Goal: Task Accomplishment & Management: Complete application form

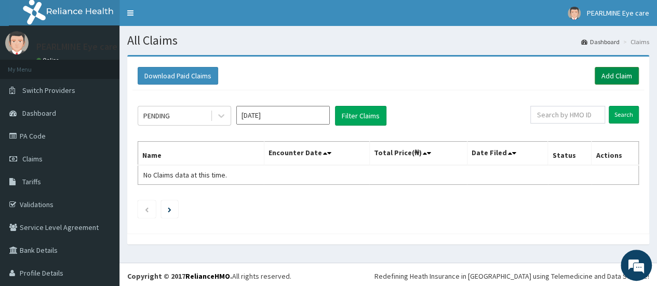
click at [607, 71] on link "Add Claim" at bounding box center [617, 76] width 44 height 18
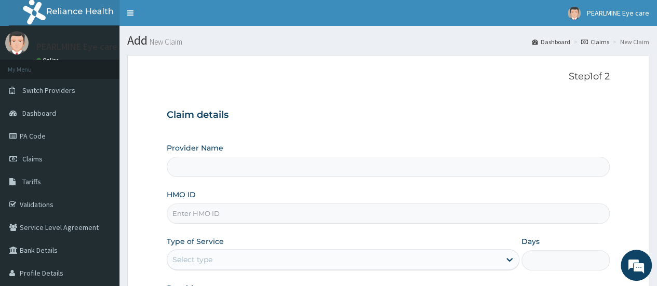
type input "PEARLMINE EYE CARE"
click at [252, 215] on input "HMO ID" at bounding box center [388, 214] width 443 height 20
type input "OQI/10023/C"
click at [414, 129] on div "Claim details Provider Name PEARLMINE EYE CARE HMO ID OQI/10023/C Type of Servi…" at bounding box center [388, 208] width 443 height 218
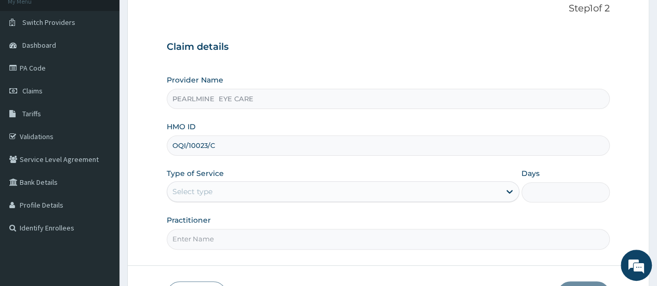
scroll to position [104, 0]
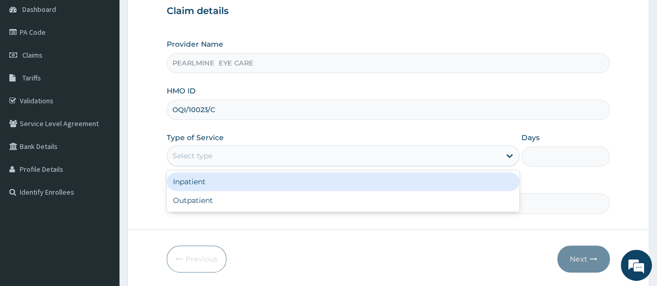
click at [407, 150] on div "Select type" at bounding box center [333, 155] width 333 height 17
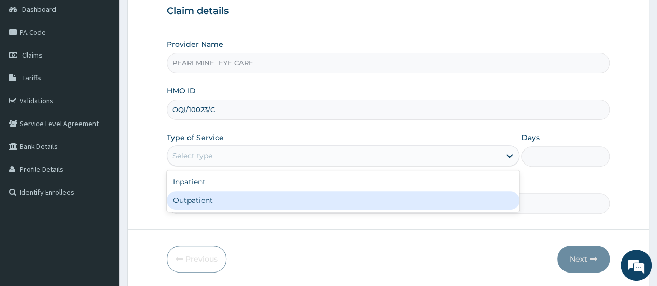
type input "1"
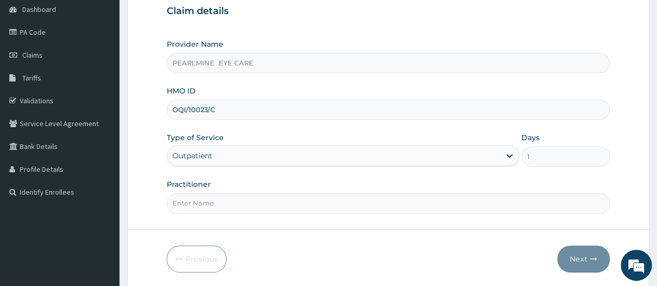
click at [324, 201] on input "Practitioner" at bounding box center [388, 203] width 443 height 20
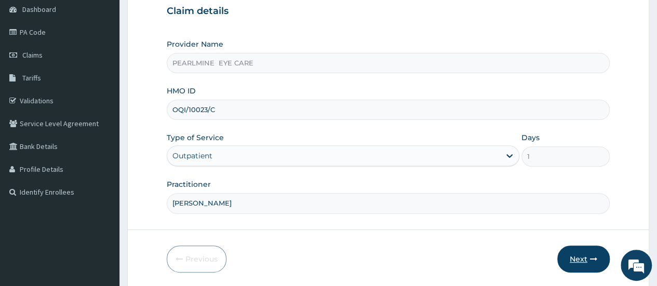
type input "[PERSON_NAME]"
click at [589, 259] on button "Next" at bounding box center [583, 259] width 52 height 27
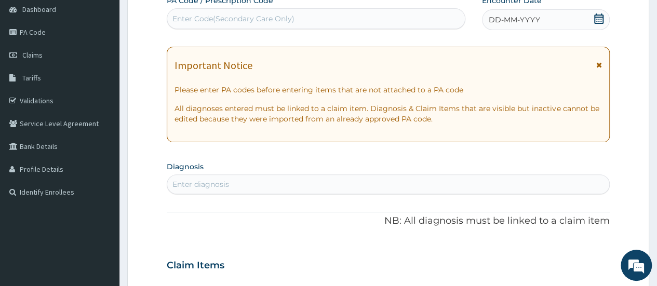
click at [204, 180] on div "Enter diagnosis" at bounding box center [200, 184] width 57 height 10
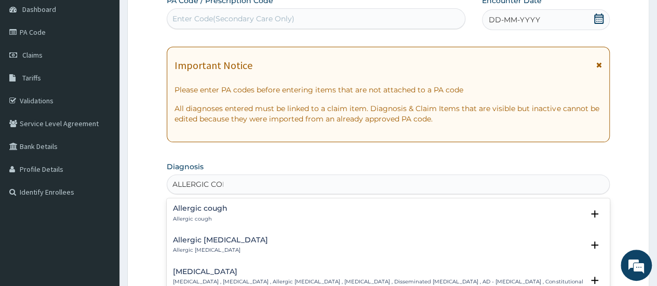
type input "ALLERGIC CONJ"
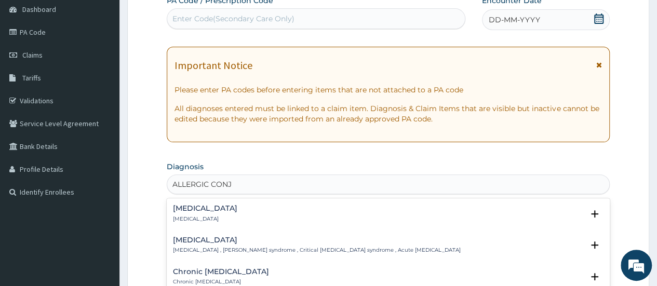
click at [229, 211] on h4 "Allergic conjunctivitis" at bounding box center [205, 209] width 64 height 8
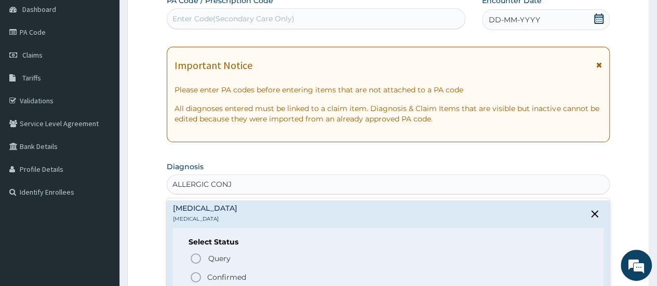
click at [200, 275] on circle "status option filled" at bounding box center [195, 277] width 9 height 9
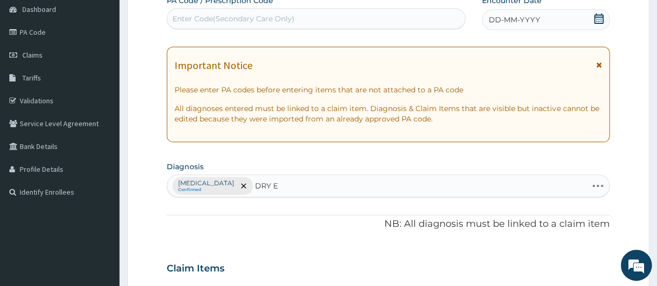
type input "DRY EY"
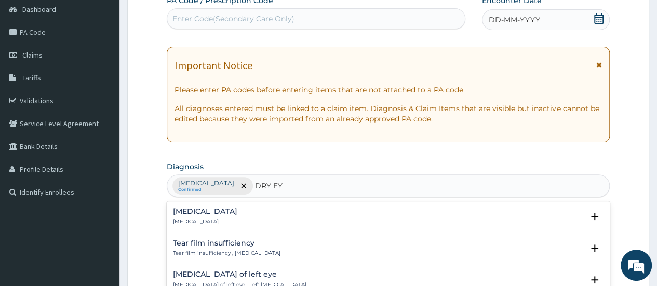
click at [311, 212] on div "Dry eyes Dry eyes" at bounding box center [388, 217] width 430 height 18
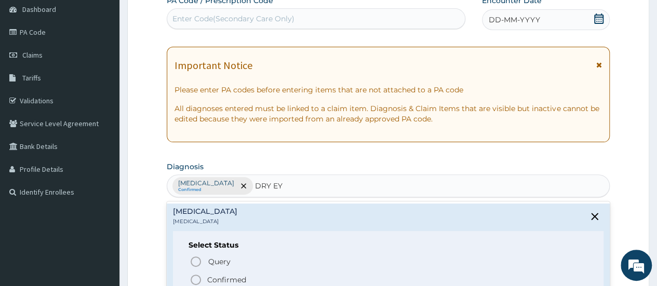
click at [195, 281] on icon "status option filled" at bounding box center [196, 280] width 12 height 12
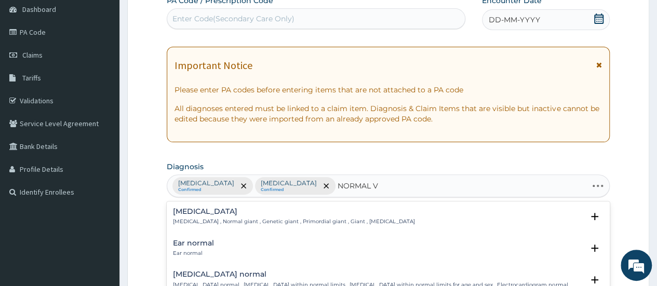
type input "NORMAL VI"
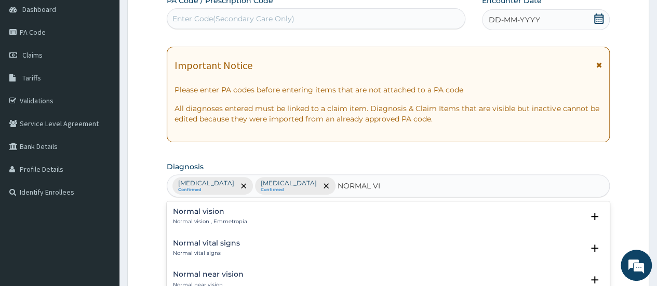
click at [279, 211] on div "Normal vision Normal vision , Emmetropia" at bounding box center [388, 217] width 430 height 18
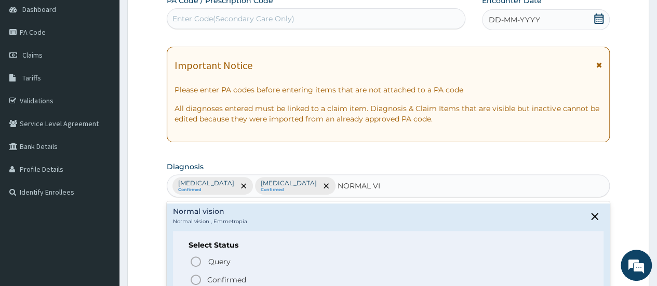
click at [198, 279] on icon "status option filled" at bounding box center [196, 280] width 12 height 12
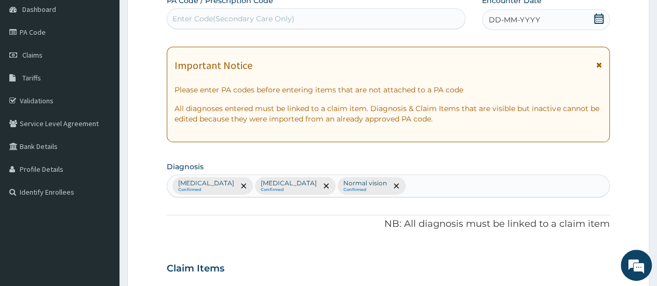
click at [451, 161] on section "Diagnosis Allergic conjunctivitis Confirmed Dry eyes Confirmed Normal vision Co…" at bounding box center [388, 178] width 443 height 38
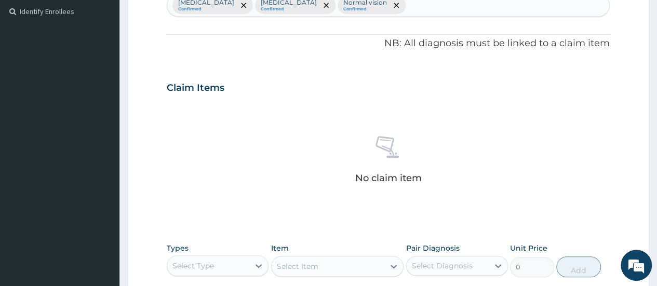
scroll to position [395, 0]
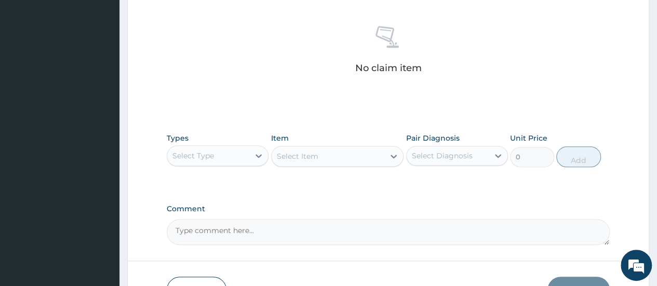
click at [219, 148] on div "Select Type" at bounding box center [208, 155] width 82 height 17
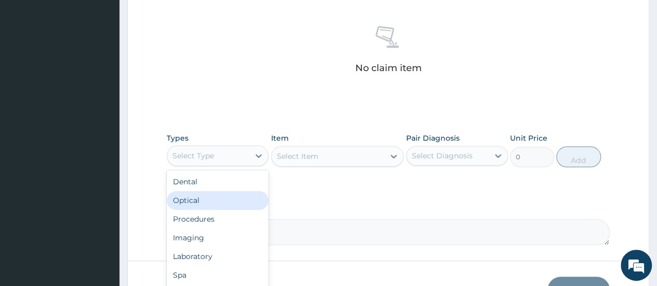
click at [209, 194] on div "Optical" at bounding box center [218, 200] width 102 height 19
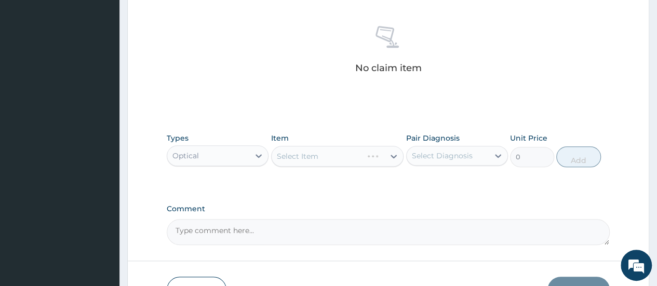
click at [317, 157] on div "Select Item" at bounding box center [337, 156] width 133 height 21
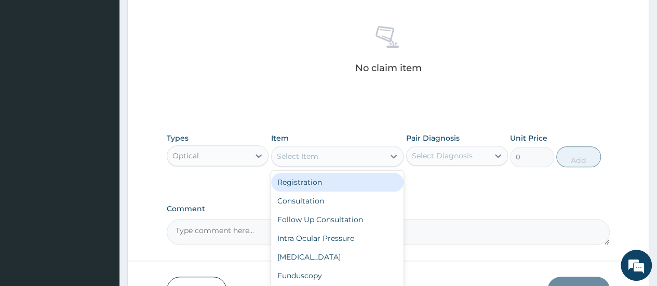
click at [317, 157] on div "Select Item" at bounding box center [298, 156] width 42 height 10
type input "1000"
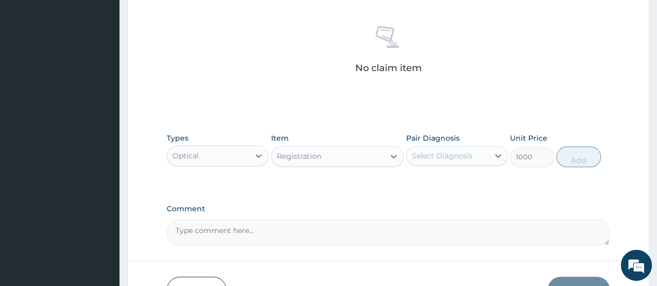
click at [476, 154] on div "Select Diagnosis" at bounding box center [448, 155] width 82 height 17
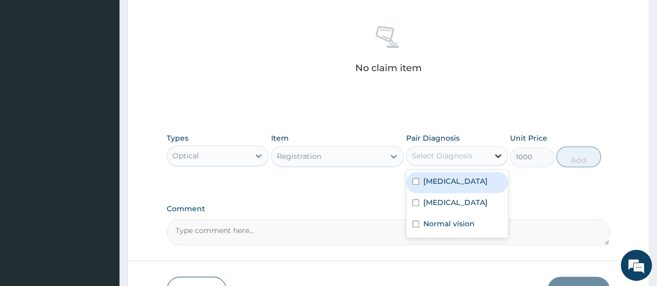
click at [495, 154] on icon at bounding box center [498, 156] width 6 height 4
click at [449, 186] on label "Allergic conjunctivitis" at bounding box center [455, 181] width 64 height 10
checkbox input "true"
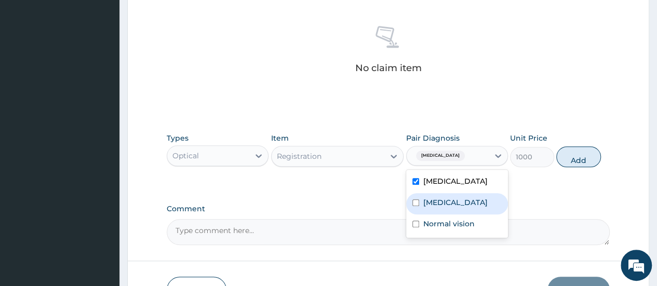
click at [440, 214] on div "Dry eyes" at bounding box center [457, 203] width 102 height 21
checkbox input "true"
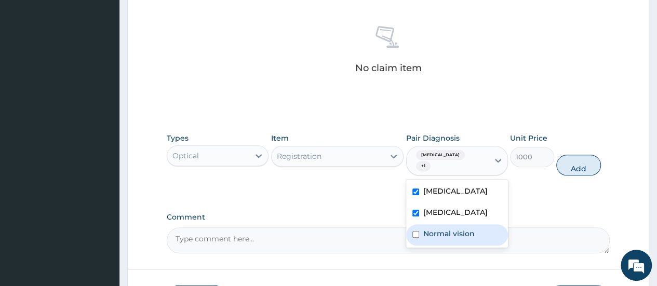
click at [433, 237] on div "Normal vision" at bounding box center [457, 234] width 102 height 21
checkbox input "true"
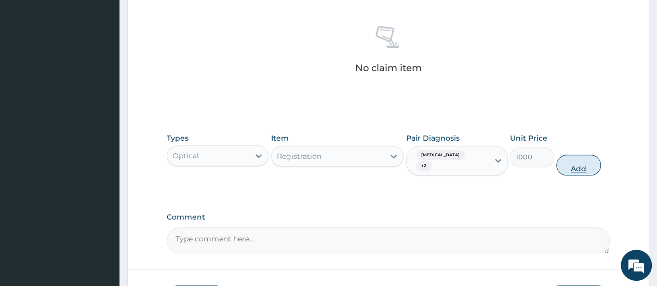
click at [569, 161] on button "Add" at bounding box center [578, 165] width 44 height 21
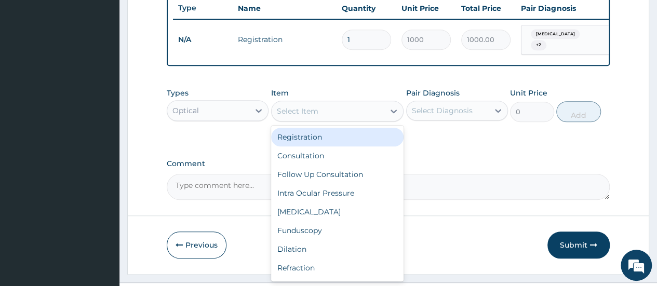
click at [303, 116] on div "Select Item" at bounding box center [298, 111] width 42 height 10
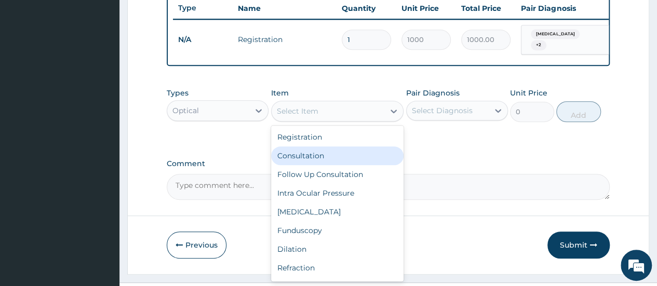
type input "1500"
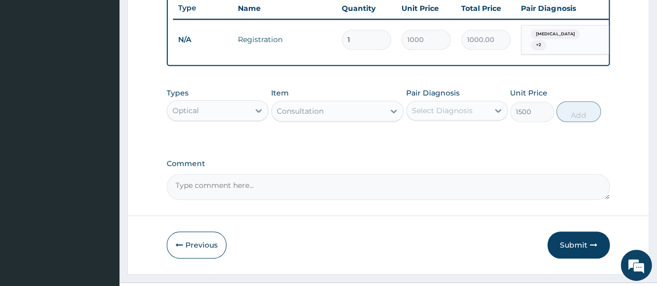
click at [459, 112] on div "Select Diagnosis" at bounding box center [442, 110] width 61 height 10
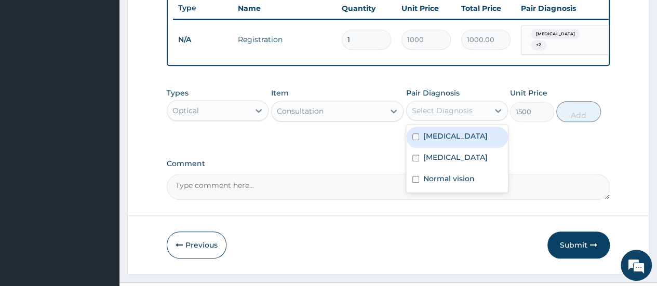
click at [459, 112] on div "Select Diagnosis" at bounding box center [442, 110] width 61 height 10
click at [454, 141] on label "Allergic conjunctivitis" at bounding box center [455, 136] width 64 height 10
checkbox input "true"
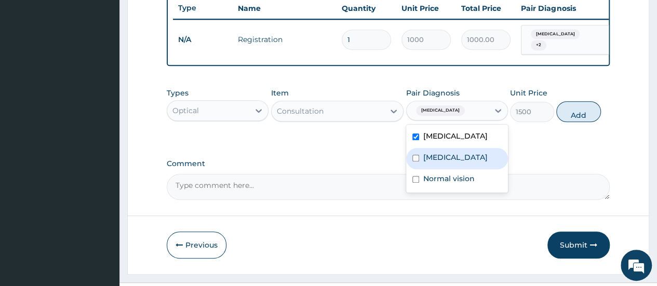
click at [441, 163] on label "Dry eyes" at bounding box center [455, 157] width 64 height 10
checkbox input "true"
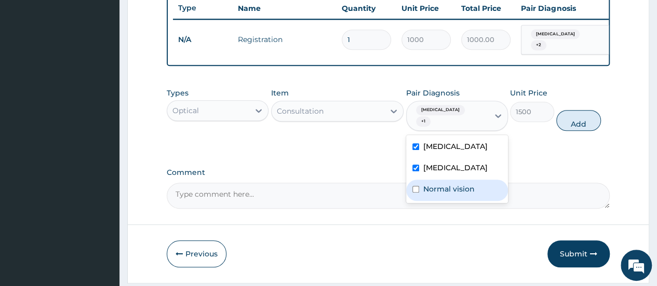
click at [430, 194] on label "Normal vision" at bounding box center [448, 189] width 51 height 10
checkbox input "true"
click at [572, 126] on button "Add" at bounding box center [578, 120] width 44 height 21
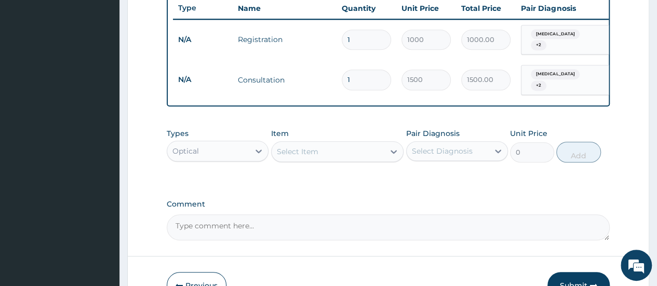
click at [316, 156] on div "Select Item" at bounding box center [298, 151] width 42 height 10
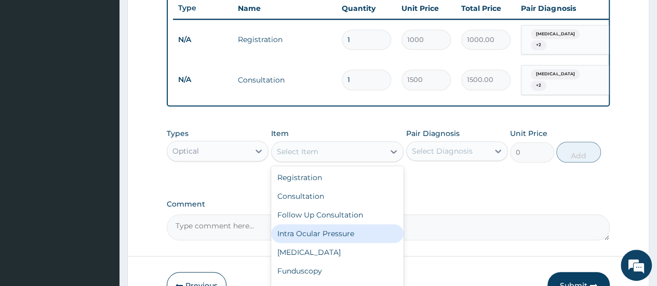
type input "1000"
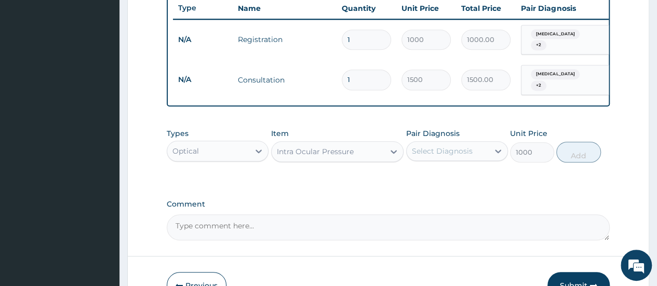
click at [464, 156] on div "Select Diagnosis" at bounding box center [442, 151] width 61 height 10
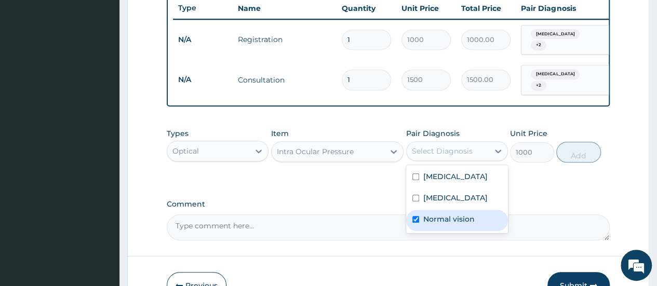
checkbox input "true"
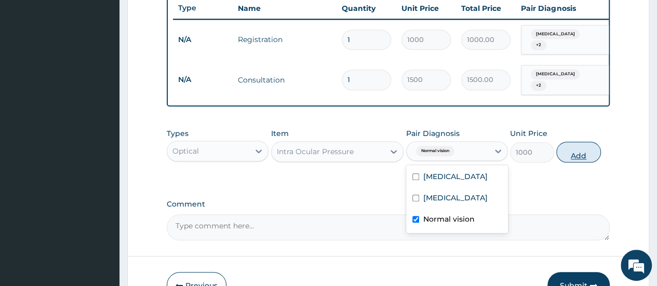
click at [583, 160] on button "Add" at bounding box center [578, 152] width 44 height 21
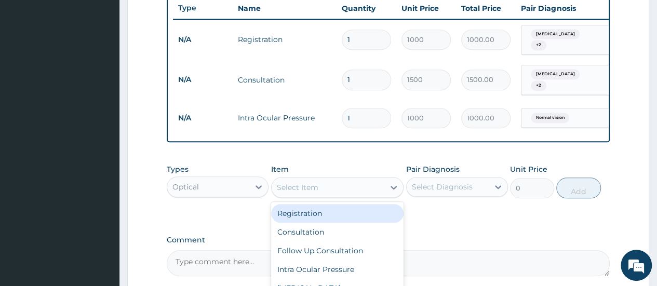
click at [308, 193] on div "Select Item" at bounding box center [298, 187] width 42 height 10
click at [449, 215] on div "Types Optical Item option Intra Ocular Pressure , selected. option Funduscopy f…" at bounding box center [388, 189] width 443 height 60
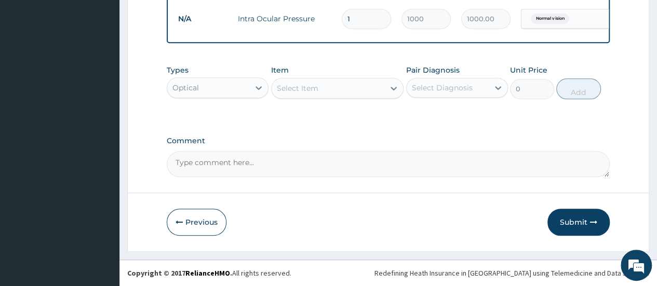
scroll to position [499, 0]
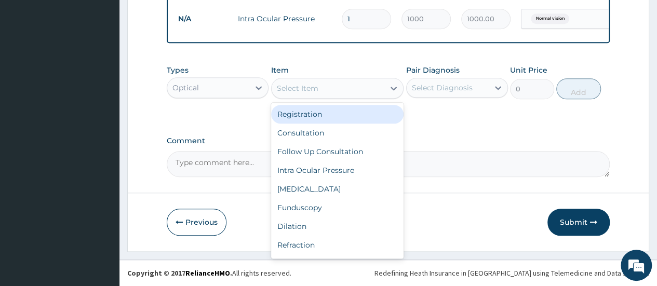
click at [309, 92] on div "Select Item" at bounding box center [298, 88] width 42 height 10
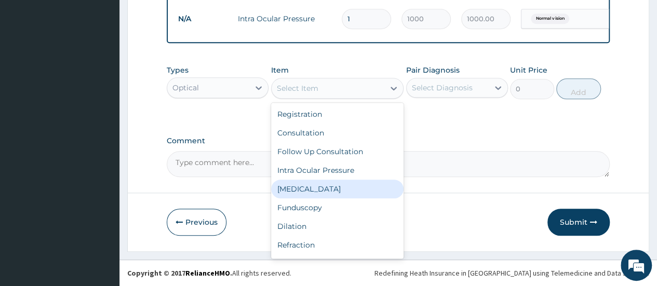
click at [304, 190] on div "Slit Lamp Exam" at bounding box center [337, 189] width 133 height 19
type input "1000"
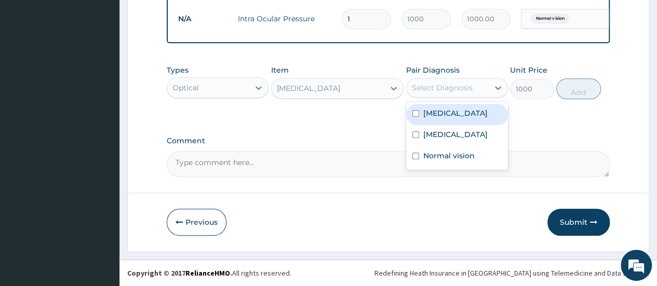
click at [448, 90] on div "Select Diagnosis" at bounding box center [442, 88] width 61 height 10
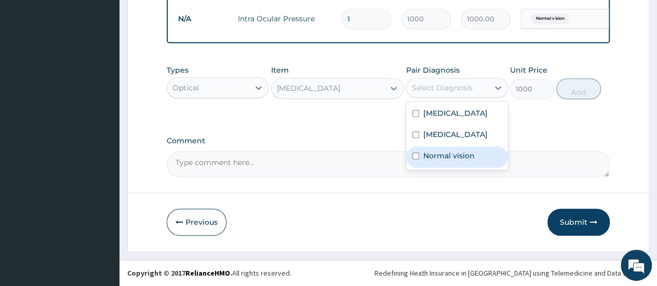
click at [445, 161] on label "Normal vision" at bounding box center [448, 156] width 51 height 10
checkbox input "true"
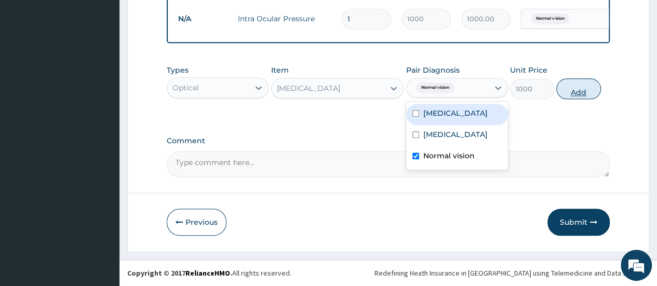
click at [580, 93] on button "Add" at bounding box center [578, 88] width 44 height 21
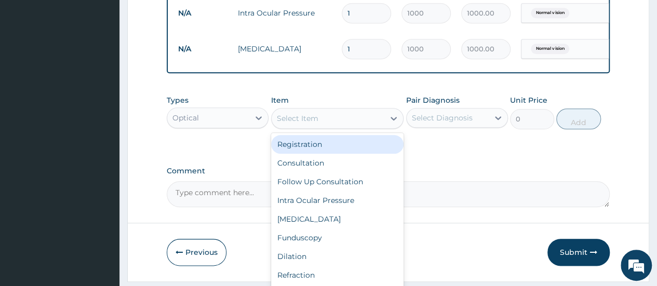
click at [347, 127] on div "Select Item" at bounding box center [328, 118] width 113 height 17
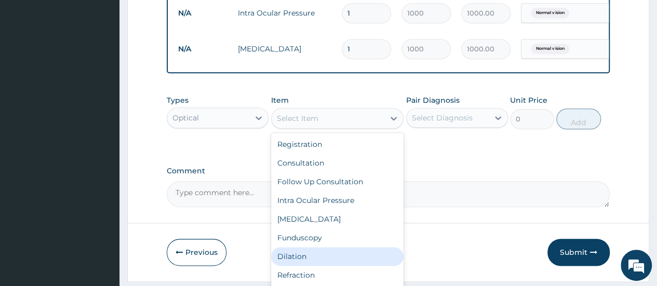
scroll to position [2, 0]
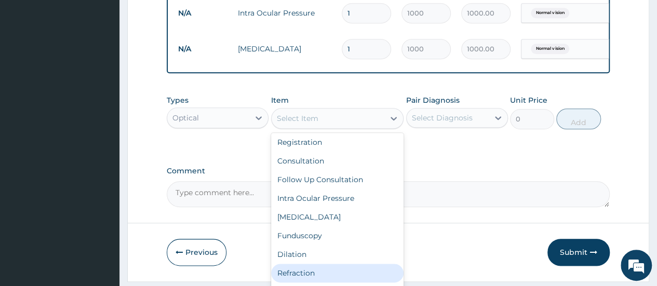
type input "1000"
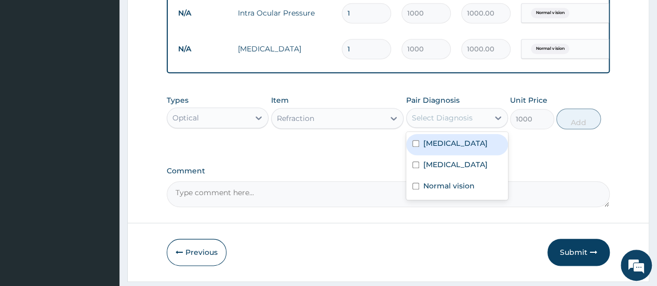
click at [460, 120] on div "Select Diagnosis" at bounding box center [442, 118] width 61 height 10
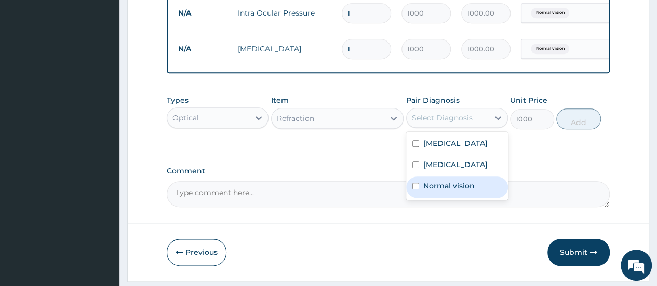
click at [454, 191] on label "Normal vision" at bounding box center [448, 186] width 51 height 10
checkbox input "true"
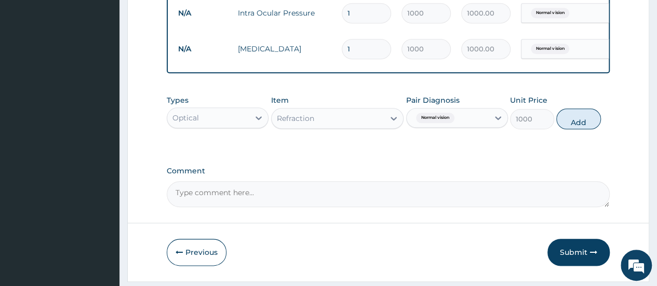
click at [585, 126] on button "Add" at bounding box center [578, 119] width 44 height 21
type input "0"
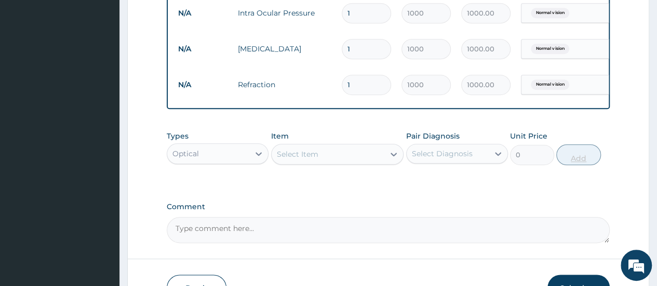
type input "0"
type input "0.00"
type input "1"
type input "1000.00"
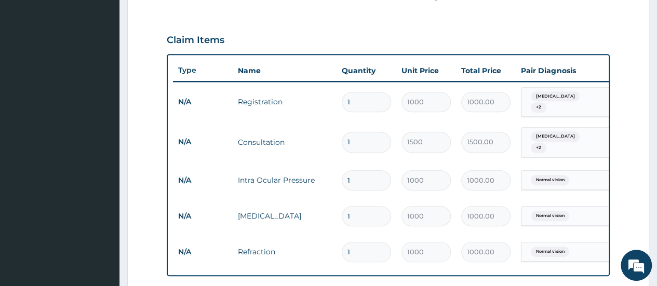
scroll to position [333, 0]
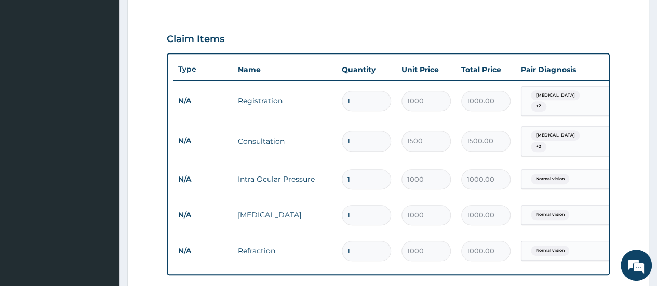
click at [620, 125] on form "Step 2 of 2 PA Code / Prescription Code Enter Code(Secondary Care Only) Encount…" at bounding box center [388, 103] width 522 height 762
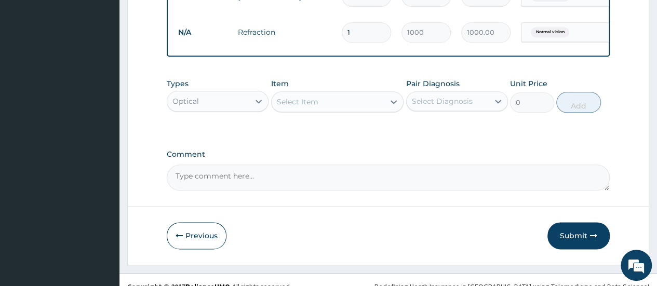
scroll to position [571, 0]
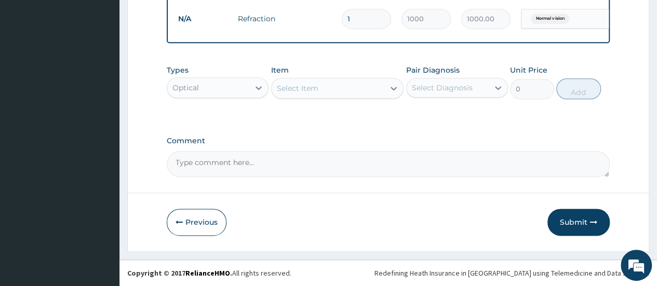
click at [239, 89] on div "Optical" at bounding box center [208, 87] width 82 height 17
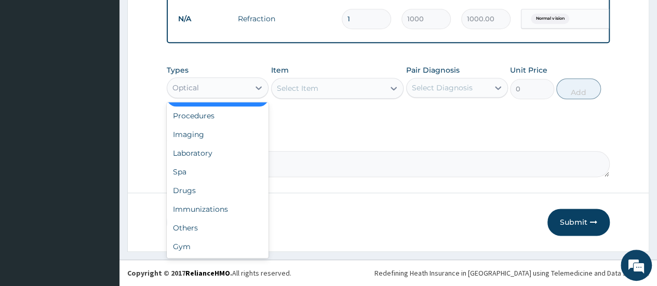
scroll to position [0, 0]
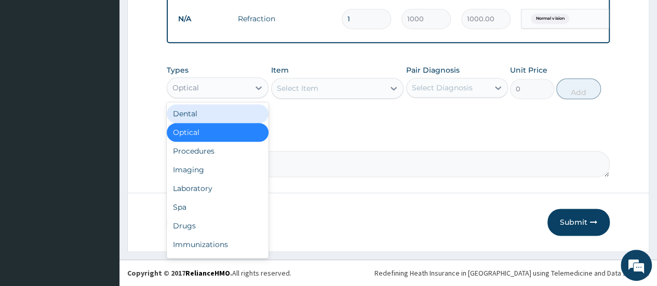
click at [239, 89] on div "Optical" at bounding box center [208, 87] width 82 height 17
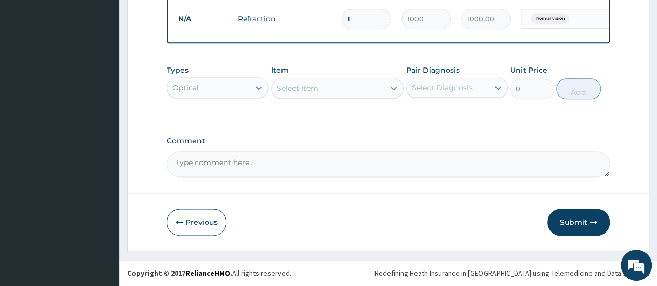
click at [297, 90] on div "Select Item" at bounding box center [298, 88] width 42 height 10
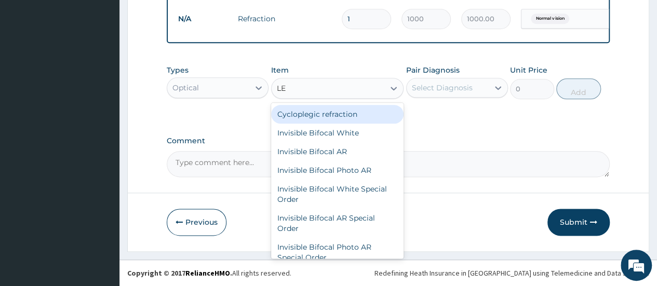
type input "L"
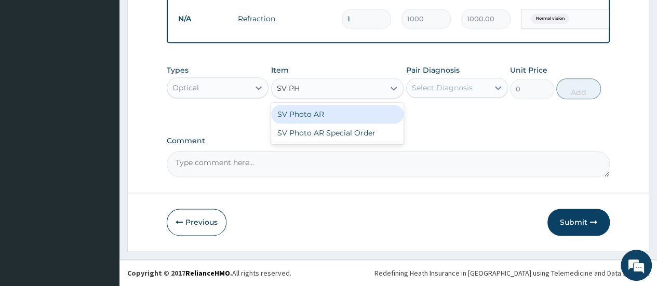
type input "SV PHO"
click at [307, 113] on div "SV Photo AR" at bounding box center [337, 114] width 133 height 19
type input "9000"
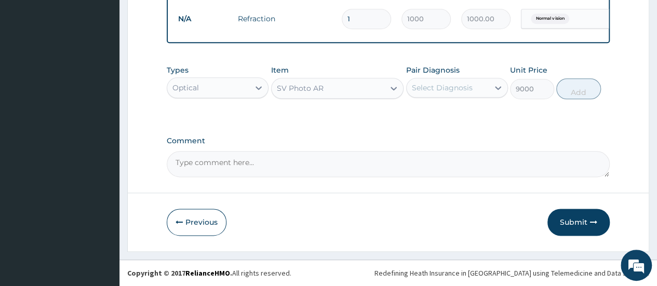
click at [476, 88] on div "Select Diagnosis" at bounding box center [448, 87] width 82 height 17
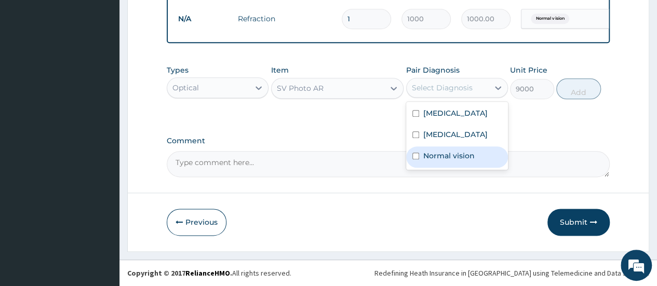
click at [448, 159] on div "Normal vision" at bounding box center [457, 156] width 102 height 21
checkbox input "true"
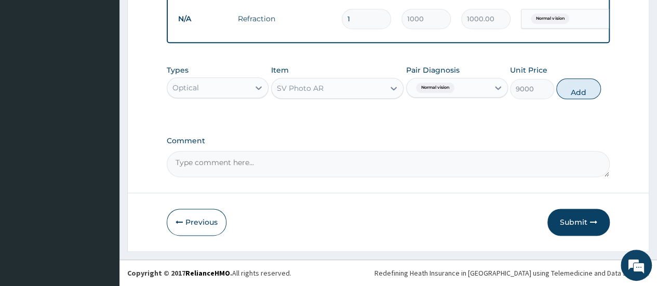
click at [384, 89] on div "SV Photo AR" at bounding box center [328, 88] width 113 height 17
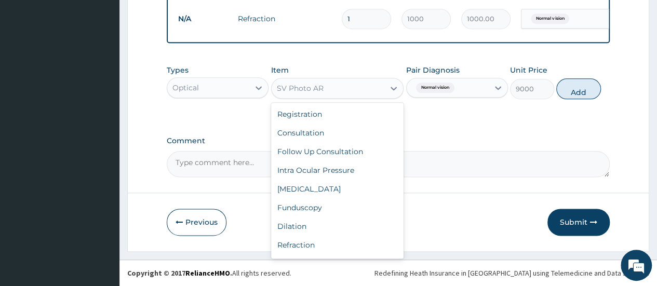
scroll to position [143, 0]
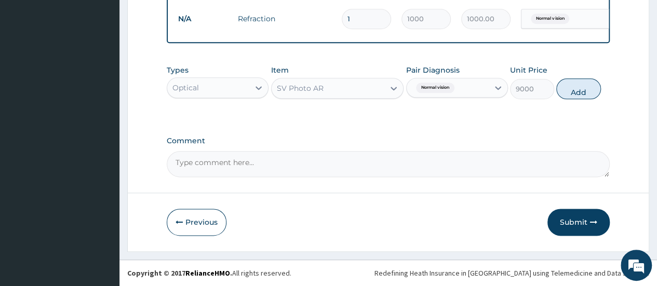
click at [384, 89] on div "SV Photo AR" at bounding box center [328, 88] width 113 height 17
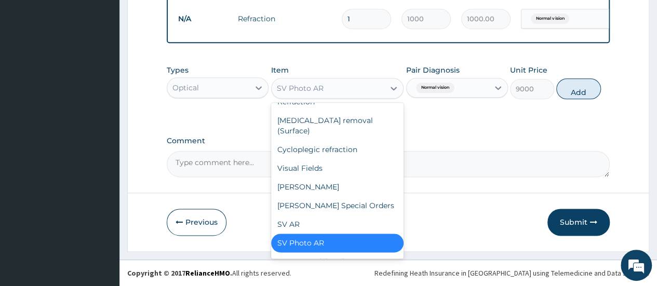
click at [384, 89] on div "SV Photo AR" at bounding box center [328, 88] width 113 height 17
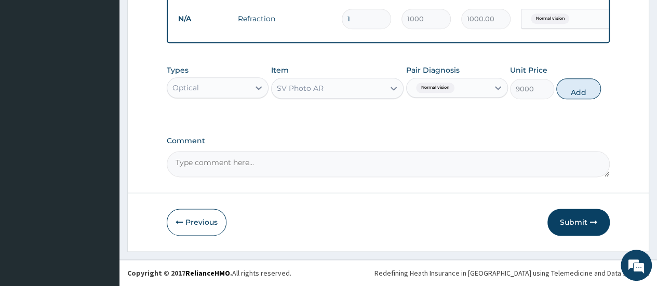
click at [445, 120] on div "Types Optical Item option SV Photo AR, selected. Select is focused ,type to ref…" at bounding box center [388, 90] width 443 height 60
click at [445, 120] on div "Types Optical Item SV Photo AR Pair Diagnosis Normal vision Unit Price 9000 Add" at bounding box center [388, 90] width 443 height 60
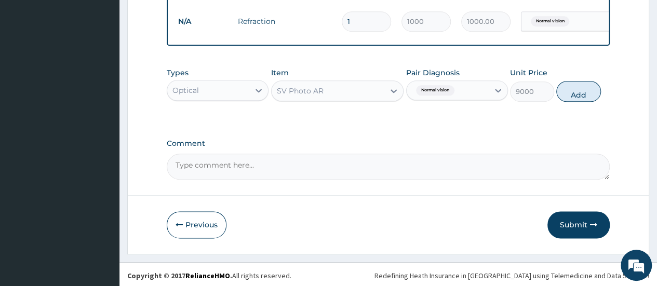
scroll to position [571, 0]
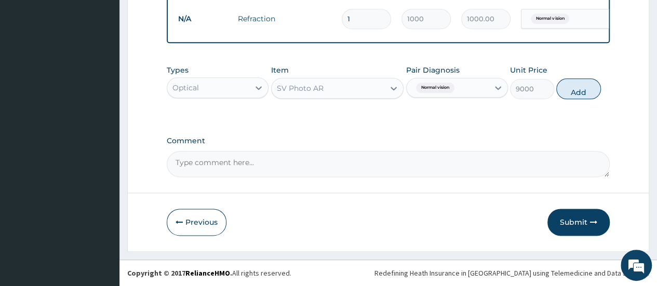
click at [364, 171] on textarea "Comment" at bounding box center [388, 164] width 443 height 26
type textarea "LENS APPROVED AT 15,000"
click at [583, 92] on button "Add" at bounding box center [578, 88] width 44 height 21
type input "0"
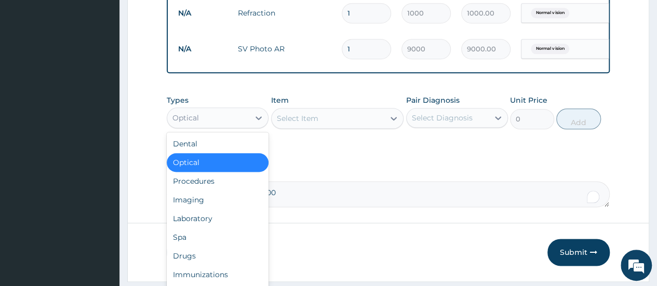
click at [220, 126] on div "Optical" at bounding box center [208, 118] width 82 height 17
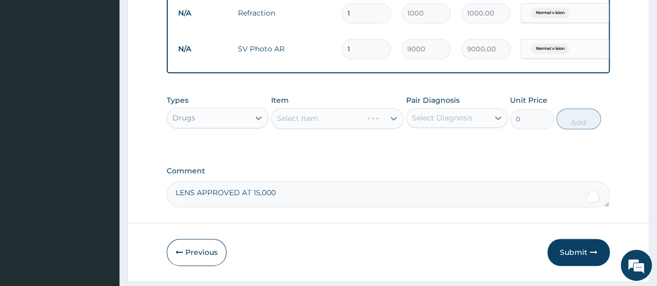
click at [320, 123] on div "Select Item" at bounding box center [337, 118] width 133 height 21
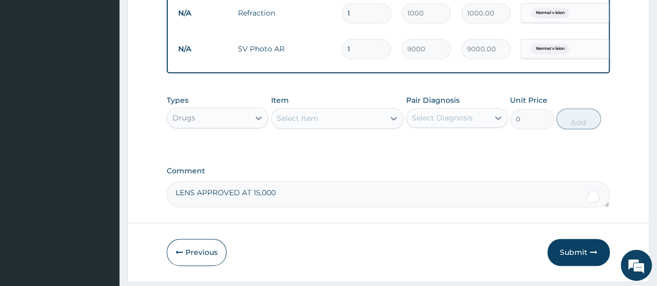
click at [368, 47] on input "1" at bounding box center [366, 49] width 49 height 20
type input "2"
type input "18000.00"
type input "3"
type input "27000.00"
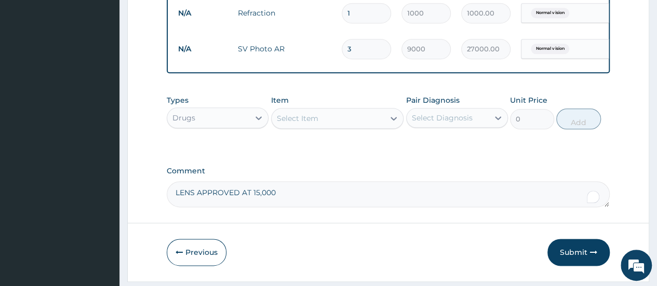
type input "2"
type input "18000.00"
click at [400, 173] on label "Comment" at bounding box center [388, 171] width 443 height 9
click at [400, 181] on textarea "LENS APPROVED AT 15,000" at bounding box center [388, 194] width 443 height 26
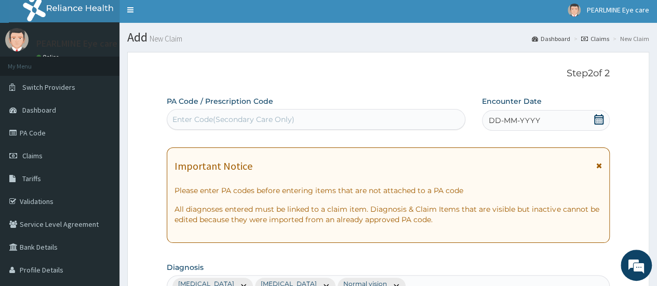
scroll to position [0, 0]
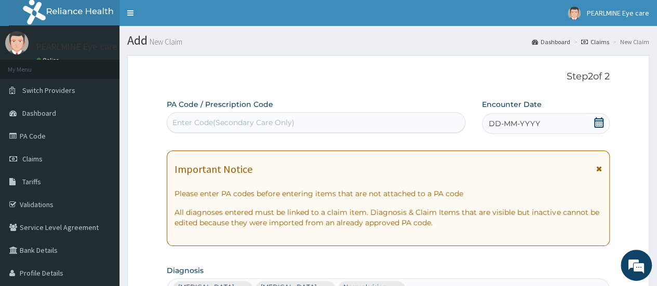
click at [599, 171] on icon at bounding box center [599, 168] width 6 height 7
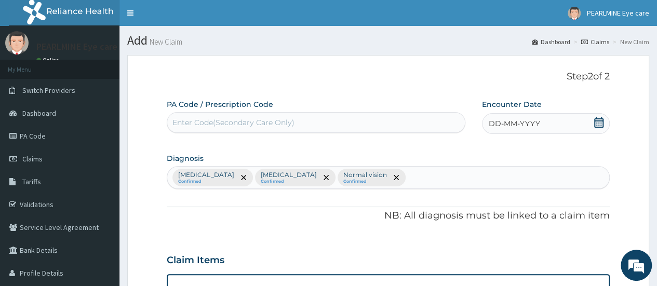
click at [347, 120] on div "Enter Code(Secondary Care Only)" at bounding box center [315, 122] width 297 height 17
paste input "PA/9AB098"
type input "PA/9AB098"
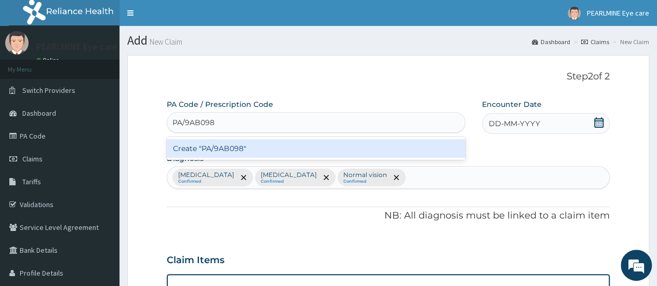
click at [319, 152] on div "Create "PA/9AB098"" at bounding box center [316, 148] width 298 height 19
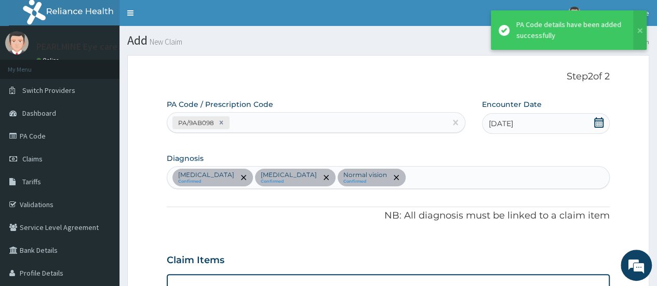
scroll to position [436, 0]
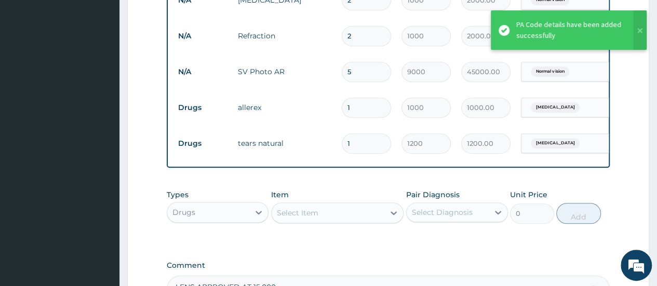
type input "0"
type input "0.00"
type input "1"
type input "1200.00"
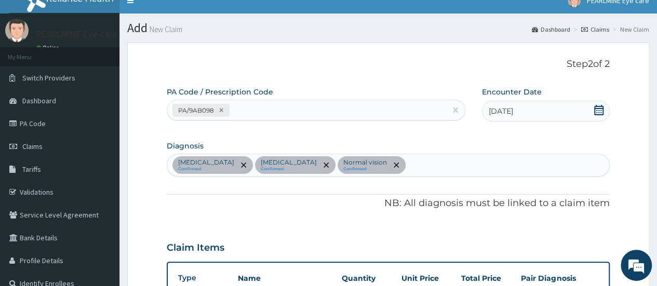
scroll to position [7, 0]
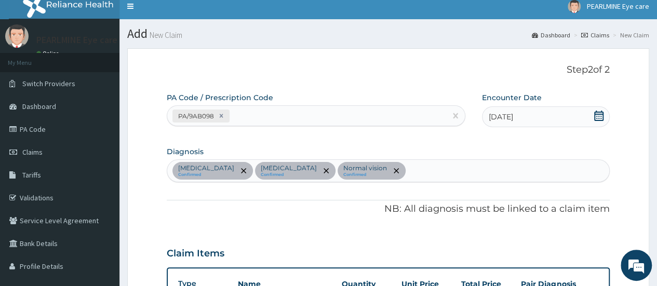
click at [273, 212] on p "NB: All diagnosis must be linked to a claim item" at bounding box center [388, 208] width 443 height 13
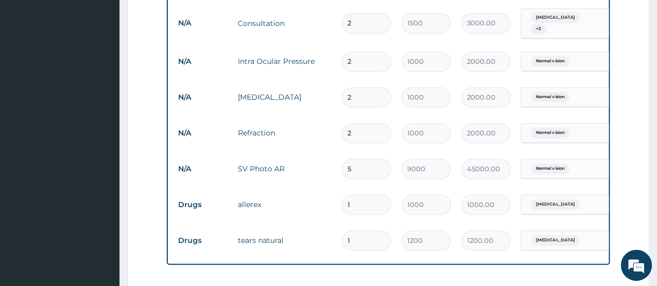
scroll to position [0, 78]
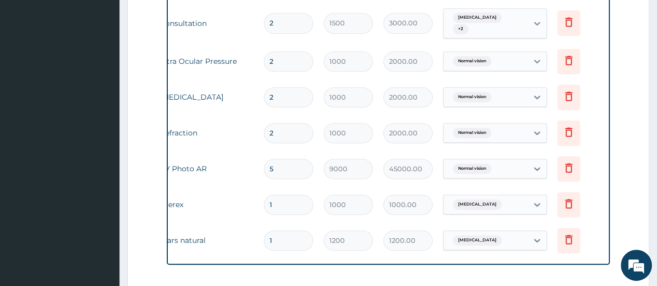
click at [621, 170] on form "Step 2 of 2 PA Code / Prescription Code PA/9AB098 Encounter Date 15-07-2025 Dia…" at bounding box center [388, 94] width 522 height 757
click at [619, 196] on form "Step 2 of 2 PA Code / Prescription Code PA/9AB098 Encounter Date 15-07-2025 Dia…" at bounding box center [388, 94] width 522 height 757
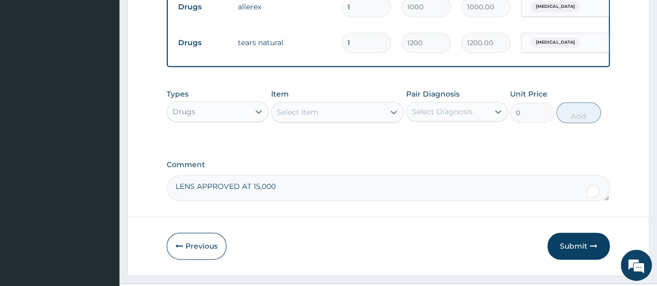
scroll to position [568, 0]
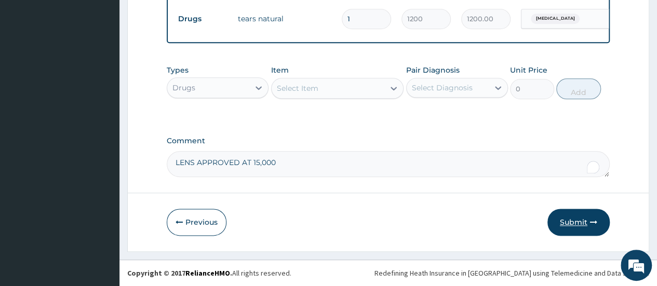
click at [590, 224] on icon "button" at bounding box center [593, 222] width 7 height 7
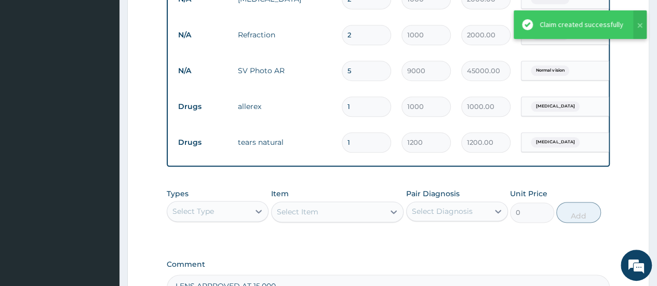
scroll to position [547, 0]
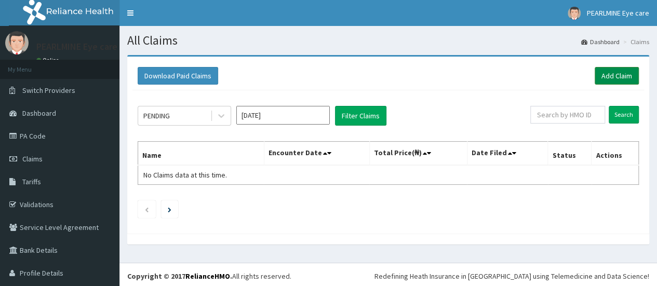
click at [609, 73] on link "Add Claim" at bounding box center [617, 76] width 44 height 18
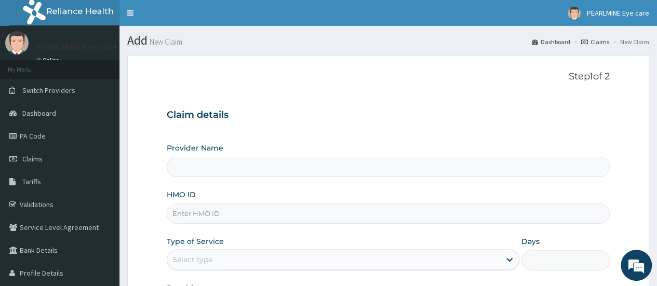
click at [251, 218] on input "HMO ID" at bounding box center [388, 214] width 443 height 20
type input "PEARLMINE EYE CARE"
type input "OQL/10023/B"
click at [302, 238] on div "Type of Service Select type" at bounding box center [343, 253] width 353 height 34
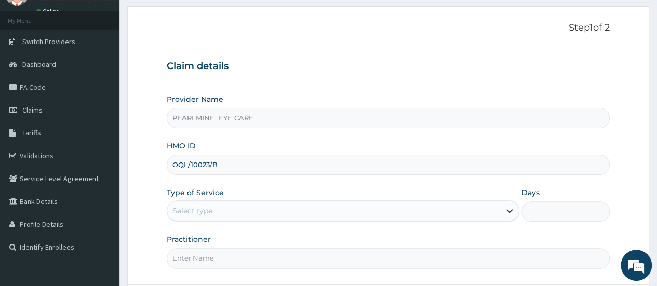
scroll to position [62, 0]
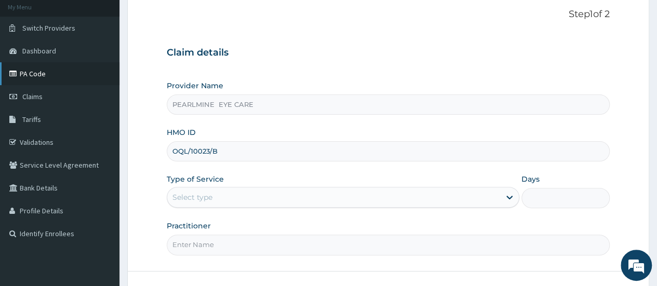
click at [36, 73] on link "PA Code" at bounding box center [59, 73] width 119 height 23
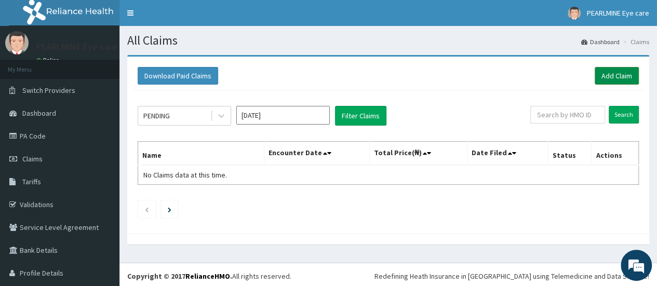
click at [613, 78] on link "Add Claim" at bounding box center [617, 76] width 44 height 18
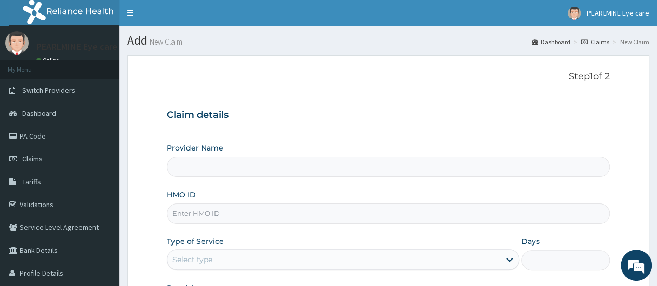
type input "PEARLMINE EYE CARE"
click at [270, 220] on input "HMO ID" at bounding box center [388, 214] width 443 height 20
type input "OQI/10023/B"
click at [420, 132] on div "Claim details Provider Name PEARLMINE EYE CARE HMO ID OQI/10023/B Type of Servi…" at bounding box center [388, 208] width 443 height 218
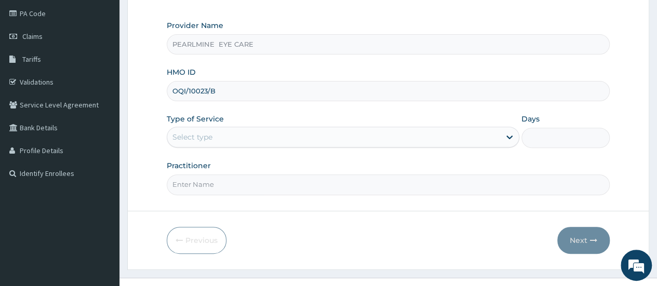
scroll to position [125, 0]
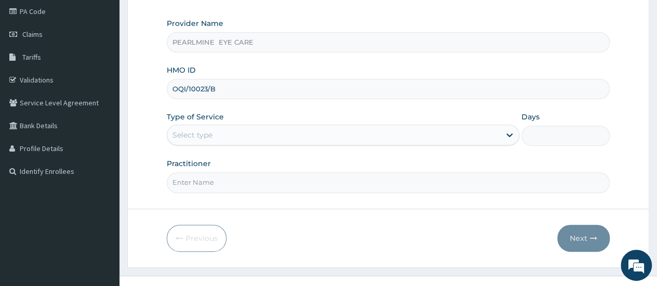
click at [417, 133] on div "Select type" at bounding box center [333, 135] width 333 height 17
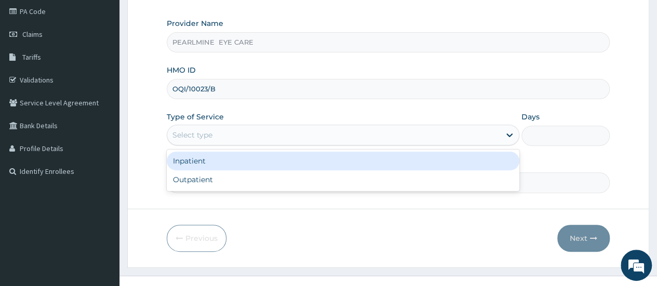
scroll to position [0, 0]
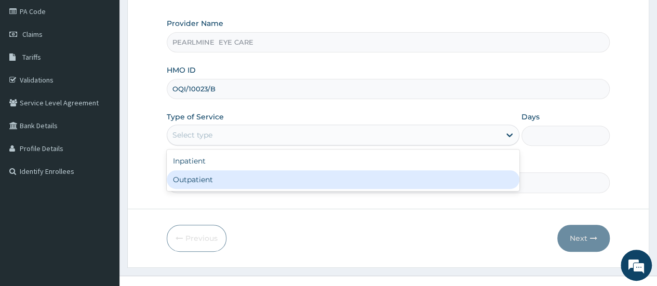
type input "1"
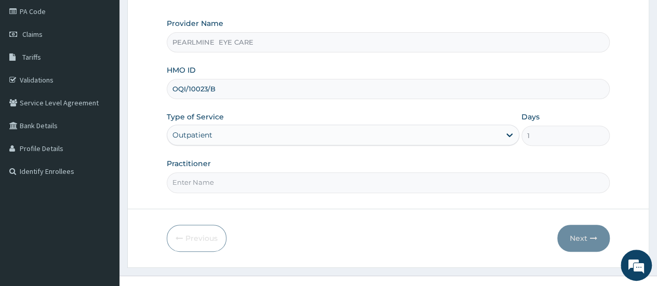
click at [369, 181] on input "Practitioner" at bounding box center [388, 182] width 443 height 20
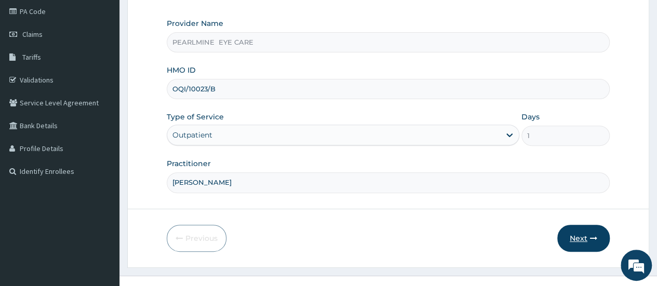
type input "DR CHIOMA O."
click at [566, 235] on button "Next" at bounding box center [583, 238] width 52 height 27
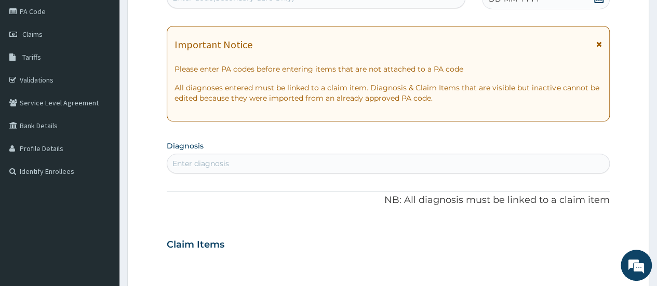
click at [598, 44] on icon at bounding box center [599, 43] width 6 height 7
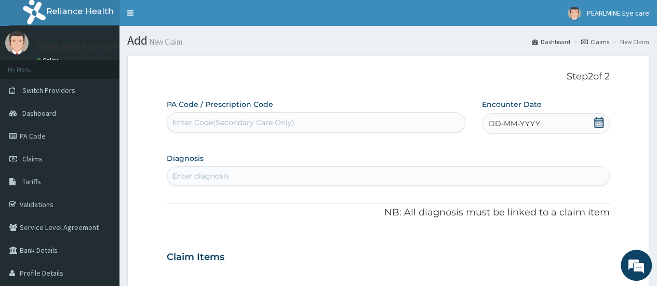
click at [321, 128] on div "Enter Code(Secondary Care Only)" at bounding box center [315, 122] width 297 height 17
paste input "PA/903A40"
type input "PA/903A40"
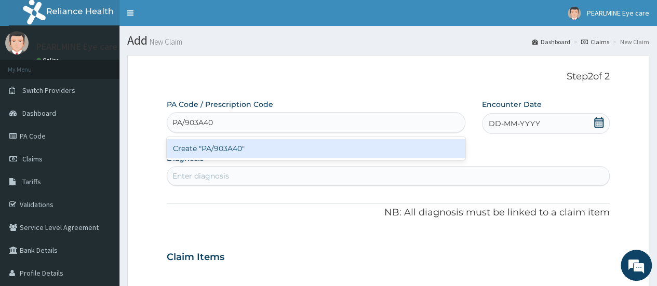
click at [309, 147] on div "Create "PA/903A40"" at bounding box center [316, 148] width 298 height 19
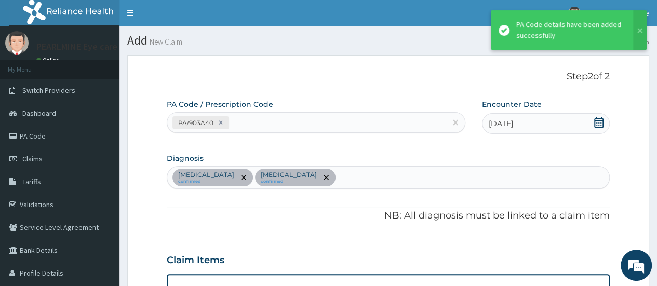
scroll to position [393, 0]
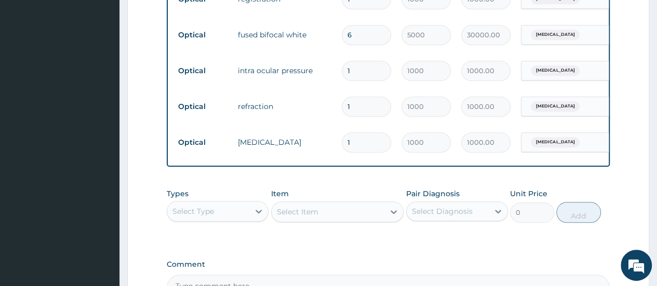
click at [346, 259] on div "PA Code / Prescription Code PA/903A40 Encounter Date 15-07-2025 Diagnosis Dry e…" at bounding box center [388, 4] width 443 height 594
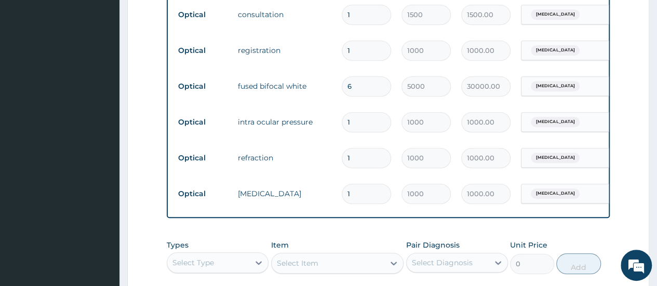
scroll to position [478, 0]
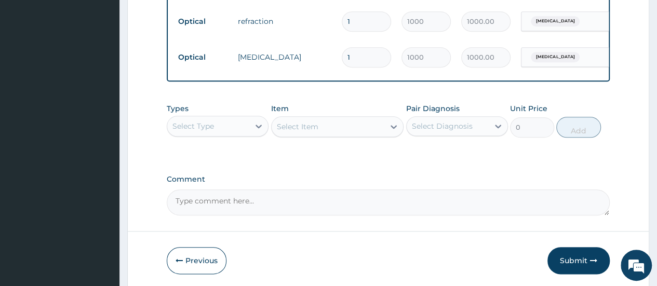
click at [263, 215] on textarea "Comment" at bounding box center [388, 203] width 443 height 26
type textarea "LENS APPROVED AT 15,000"
click at [578, 274] on button "Submit" at bounding box center [578, 260] width 62 height 27
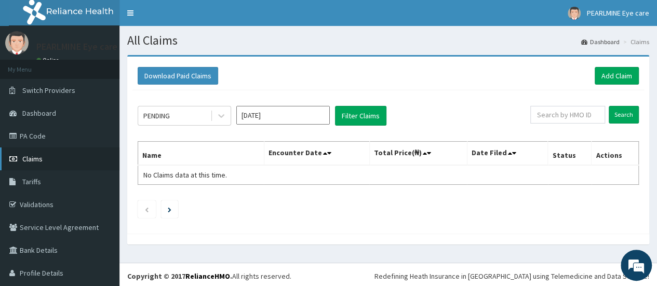
click at [52, 165] on link "Claims" at bounding box center [59, 158] width 119 height 23
click at [227, 114] on div at bounding box center [221, 115] width 19 height 19
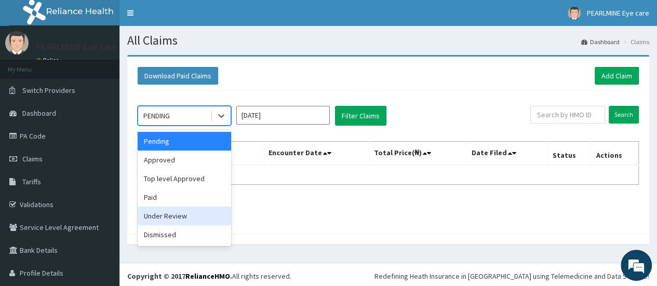
click at [174, 214] on div "Under Review" at bounding box center [184, 216] width 93 height 19
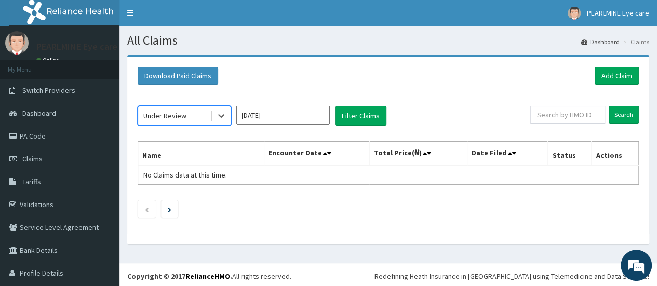
click at [320, 111] on input "[DATE]" at bounding box center [282, 115] width 93 height 19
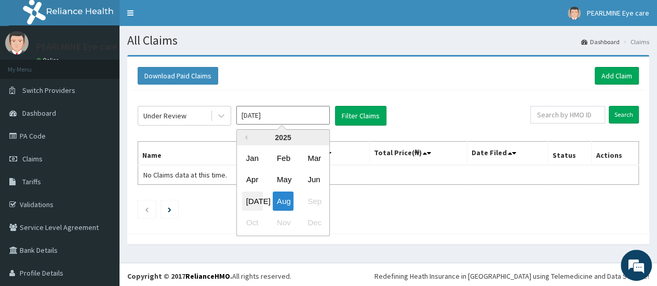
click at [245, 201] on div "[DATE]" at bounding box center [252, 201] width 21 height 19
type input "[DATE]"
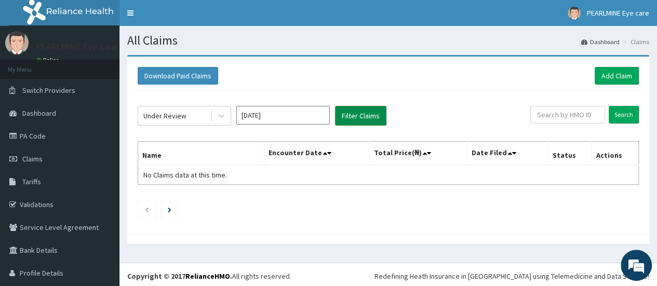
click at [370, 121] on button "Filter Claims" at bounding box center [360, 116] width 51 height 20
click at [224, 115] on icon at bounding box center [221, 116] width 10 height 10
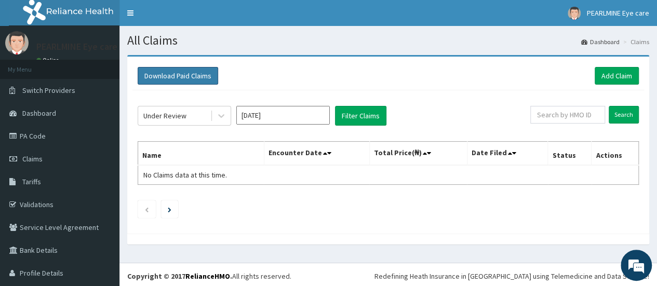
click at [210, 78] on button "Download Paid Claims" at bounding box center [178, 76] width 80 height 18
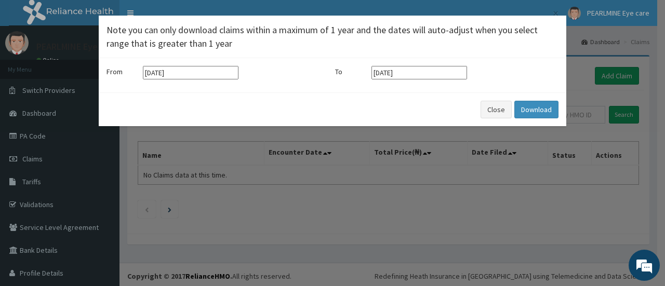
click at [426, 73] on input "[DATE]" at bounding box center [419, 72] width 96 height 13
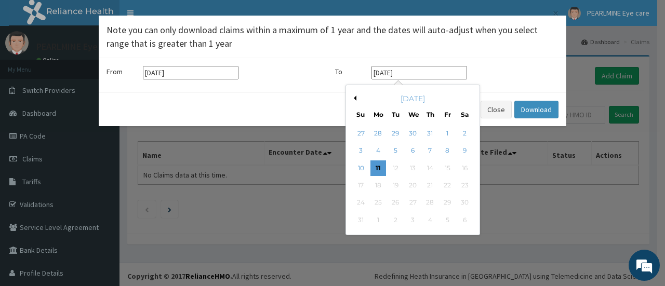
click at [354, 98] on button "Previous Month" at bounding box center [353, 98] width 5 height 5
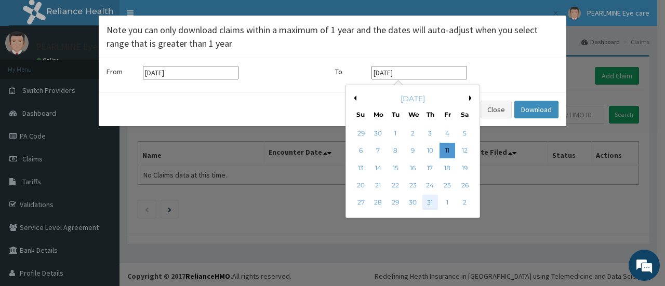
click at [430, 204] on div "31" at bounding box center [430, 203] width 16 height 16
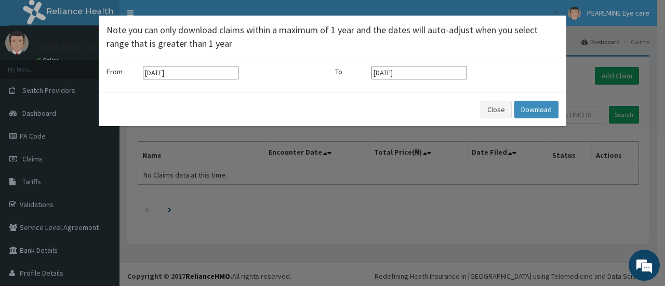
type input "31-07-2025"
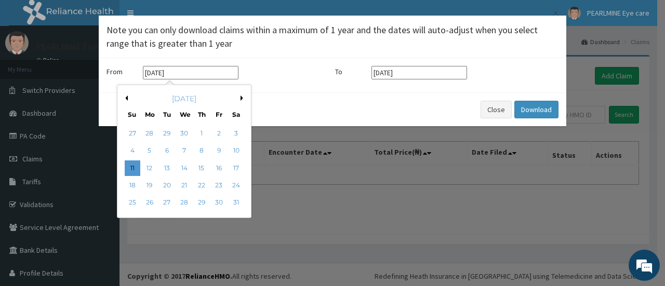
click at [189, 76] on input "[DATE]" at bounding box center [191, 72] width 96 height 13
click at [128, 96] on div "May 2025" at bounding box center [183, 98] width 125 height 10
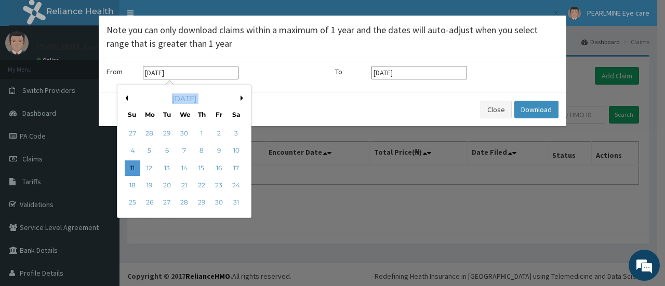
click at [124, 97] on button "Previous Month" at bounding box center [125, 98] width 5 height 5
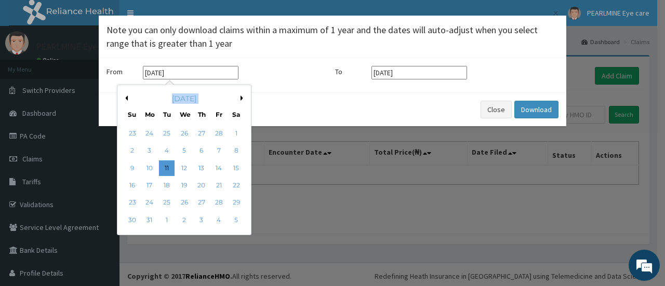
click at [124, 97] on button "Previous Month" at bounding box center [125, 98] width 5 height 5
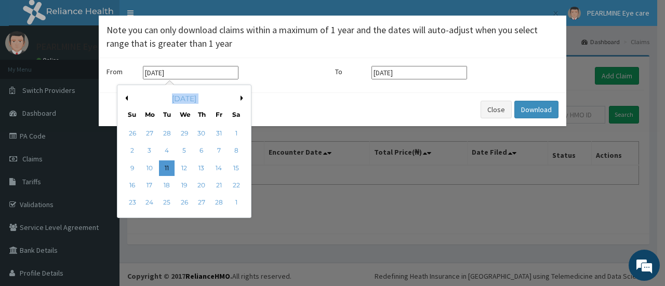
click at [124, 97] on button "Previous Month" at bounding box center [125, 98] width 5 height 5
click at [242, 98] on button "Next Month" at bounding box center [242, 98] width 5 height 5
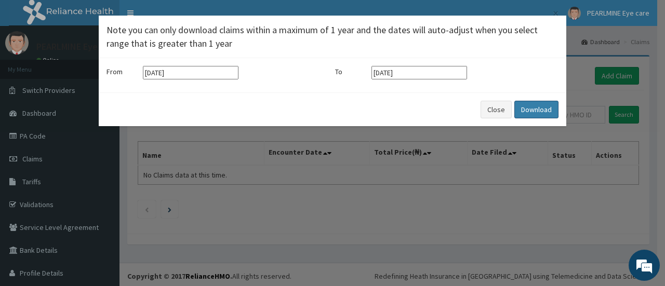
click at [529, 110] on button "Download" at bounding box center [536, 110] width 44 height 18
click at [398, 155] on div "× Note you can only download claims within a maximum of 1 year and the dates wi…" at bounding box center [332, 143] width 665 height 286
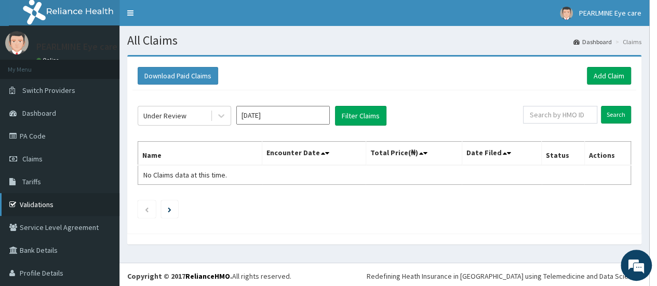
click at [48, 204] on link "Validations" at bounding box center [59, 204] width 119 height 23
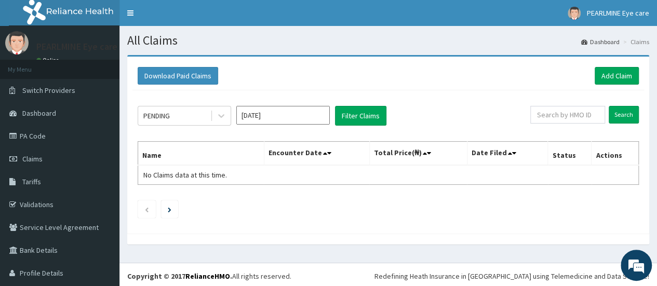
click at [297, 116] on input "[DATE]" at bounding box center [282, 115] width 93 height 19
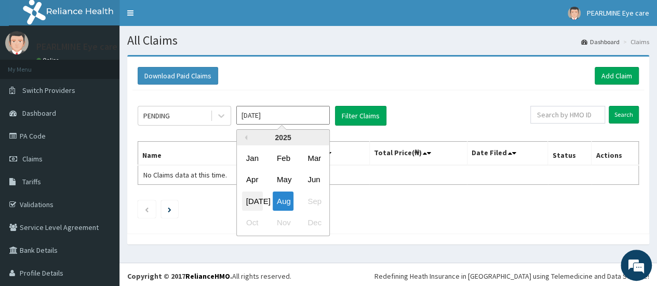
click at [254, 196] on div "[DATE]" at bounding box center [252, 201] width 21 height 19
type input "[DATE]"
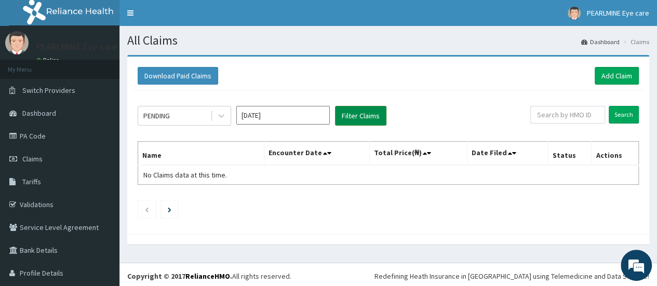
click at [376, 115] on button "Filter Claims" at bounding box center [360, 116] width 51 height 20
